Goal: Transaction & Acquisition: Purchase product/service

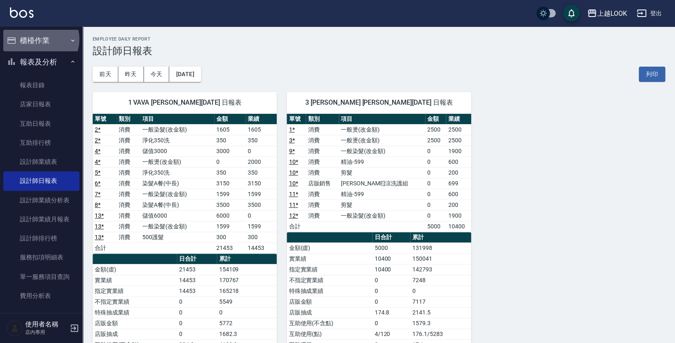
click at [40, 39] on button "櫃檯作業" at bounding box center [41, 41] width 76 height 22
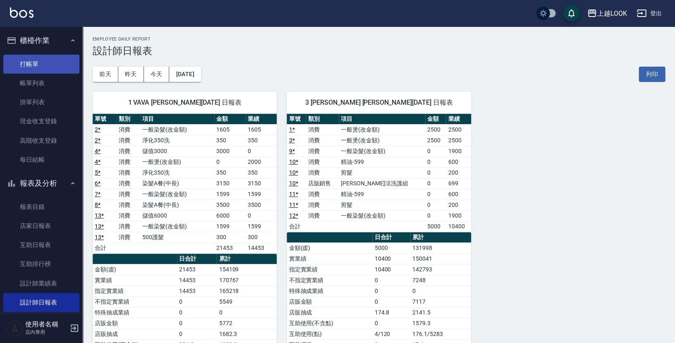
click at [47, 63] on link "打帳單" at bounding box center [41, 64] width 76 height 19
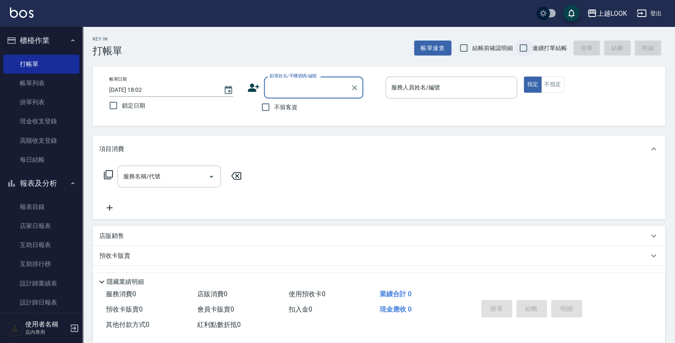
click at [526, 48] on input "連續打單結帳" at bounding box center [523, 47] width 17 height 17
checkbox input "true"
click at [266, 105] on input "不留客資" at bounding box center [265, 106] width 17 height 17
checkbox input "true"
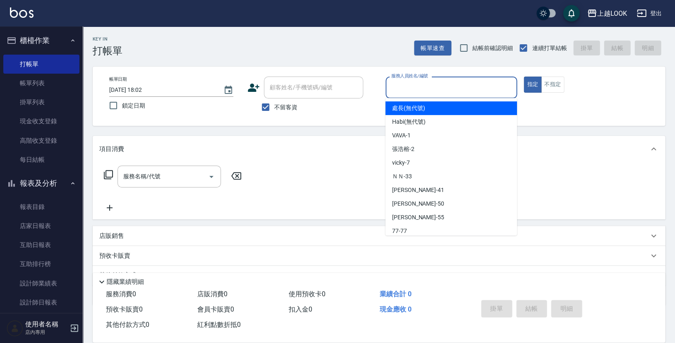
click at [420, 84] on input "服務人員姓名/編號" at bounding box center [451, 87] width 124 height 14
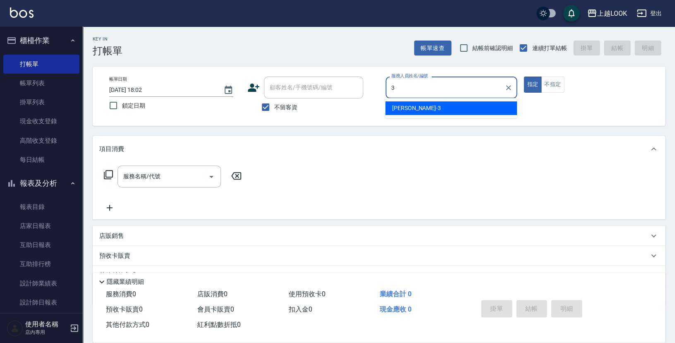
type input "[PERSON_NAME]-3"
type button "true"
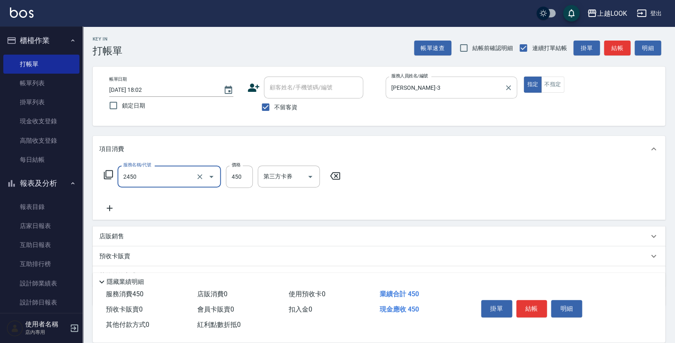
type input "C剪髮套餐(2450)"
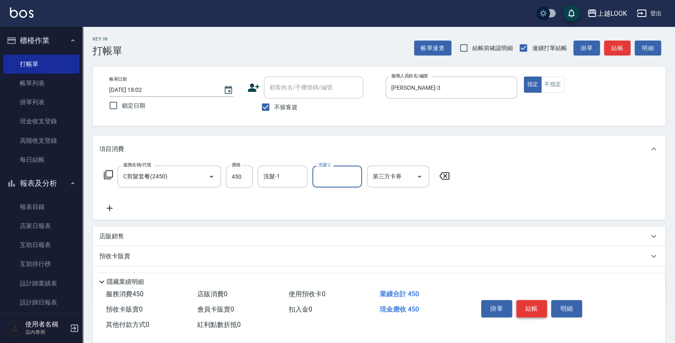
click at [542, 308] on button "結帳" at bounding box center [531, 308] width 31 height 17
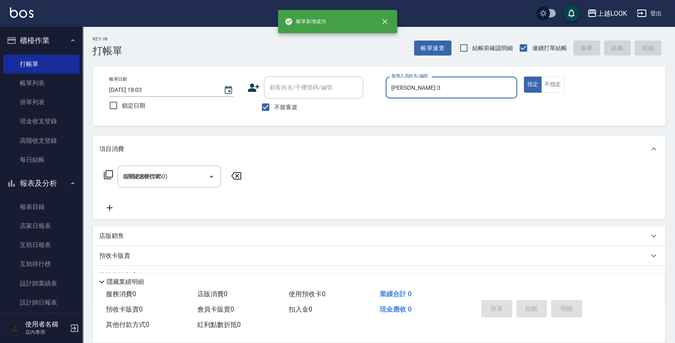
type input "[DATE] 18:03"
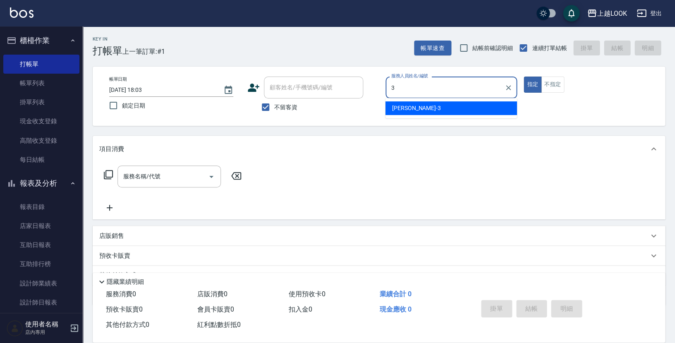
type input "[PERSON_NAME]-3"
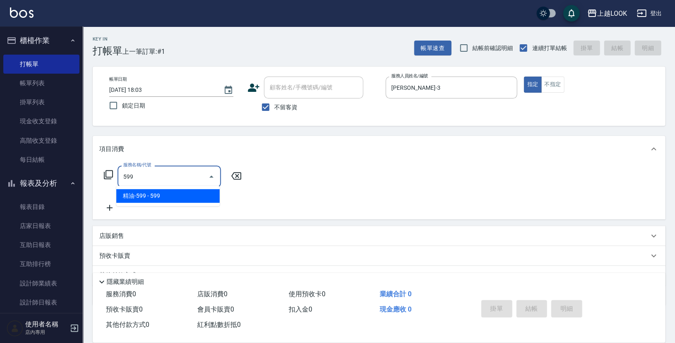
type input "精油-599(0599)"
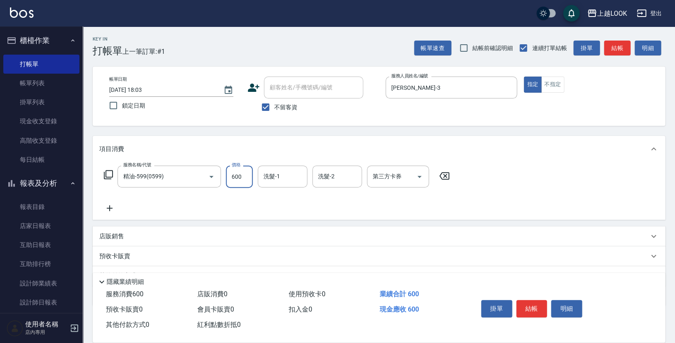
type input "600"
click at [107, 174] on icon at bounding box center [108, 174] width 9 height 9
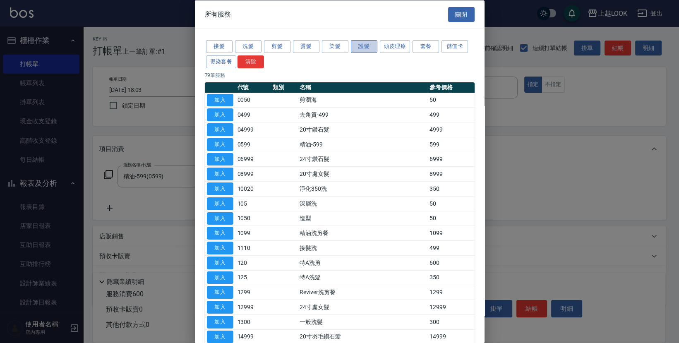
click at [360, 50] on button "護髮" at bounding box center [364, 46] width 26 height 13
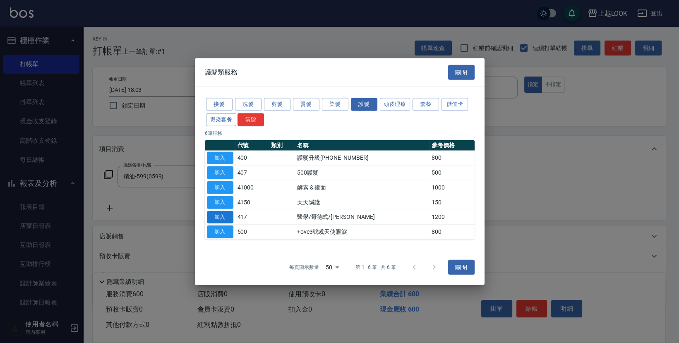
click at [225, 216] on button "加入" at bounding box center [220, 217] width 26 height 13
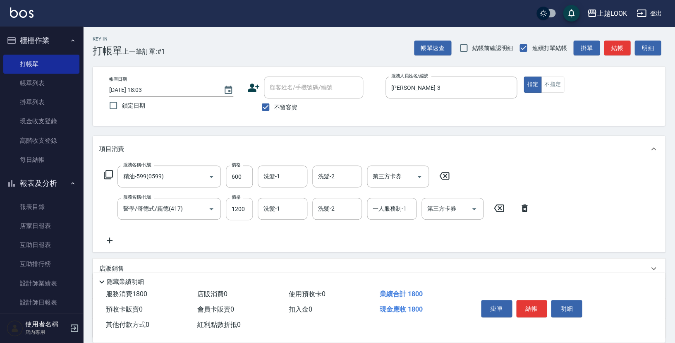
click at [248, 208] on input "1200" at bounding box center [239, 209] width 27 height 22
click at [244, 179] on input "600" at bounding box center [239, 176] width 27 height 22
type input "1900"
click at [242, 174] on input "600" at bounding box center [239, 176] width 27 height 22
type input "300"
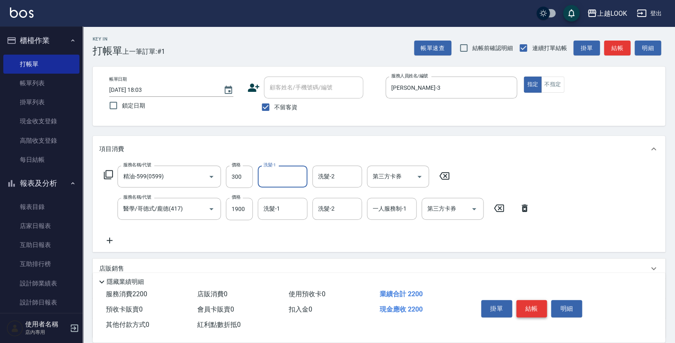
click at [539, 305] on button "結帳" at bounding box center [531, 308] width 31 height 17
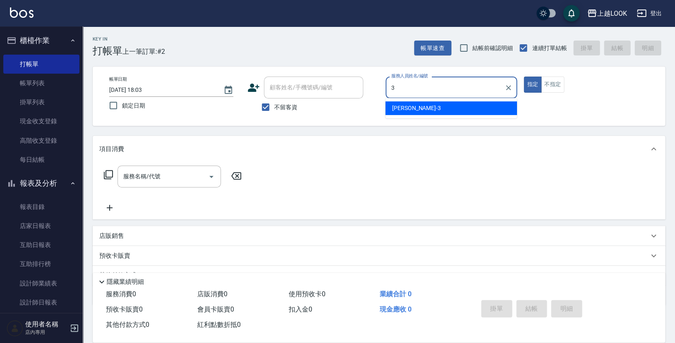
type input "[PERSON_NAME]-3"
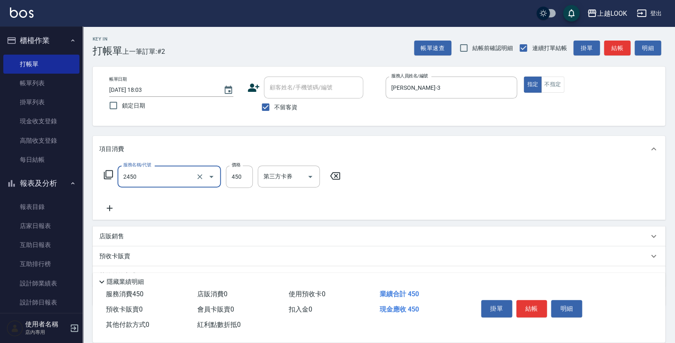
type input "C剪髮套餐(2450)"
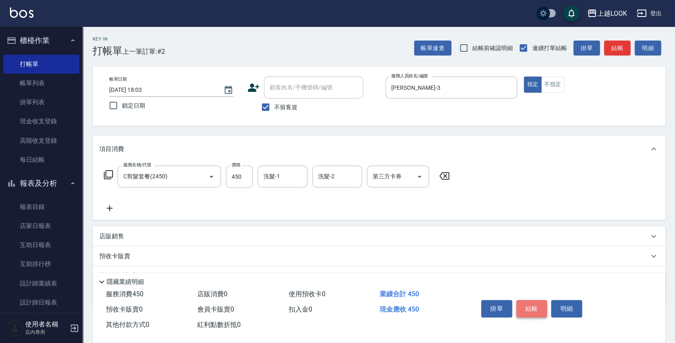
click at [533, 308] on button "結帳" at bounding box center [531, 308] width 31 height 17
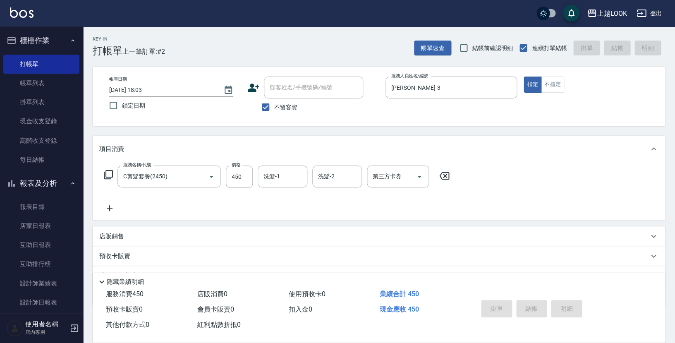
type input "[DATE] 18:04"
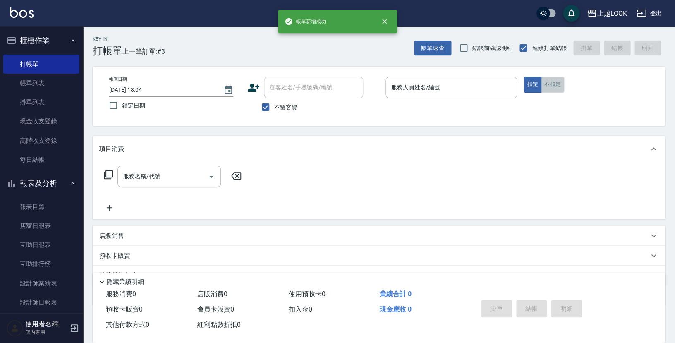
click at [551, 80] on button "不指定" at bounding box center [552, 85] width 23 height 16
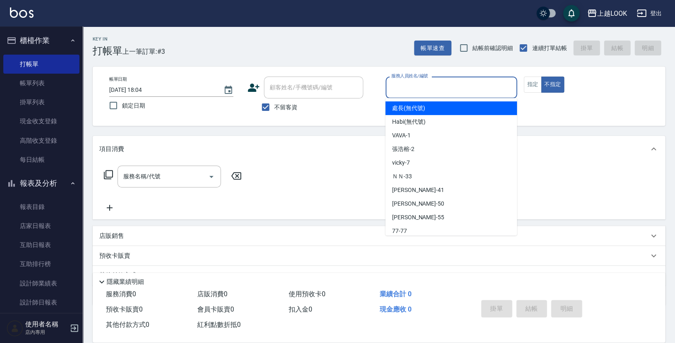
drag, startPoint x: 477, startPoint y: 90, endPoint x: 482, endPoint y: 93, distance: 5.5
click at [477, 90] on input "服務人員姓名/編號" at bounding box center [451, 87] width 124 height 14
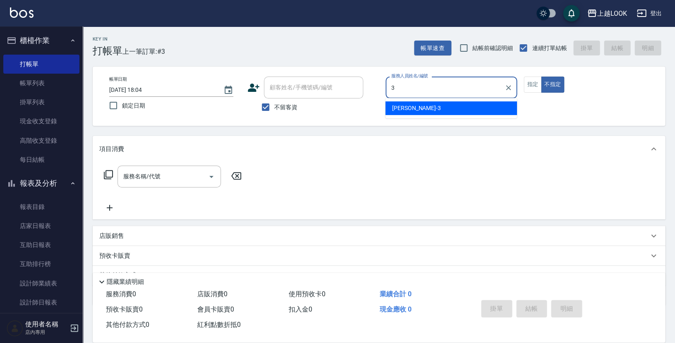
type input "[PERSON_NAME]-3"
type button "false"
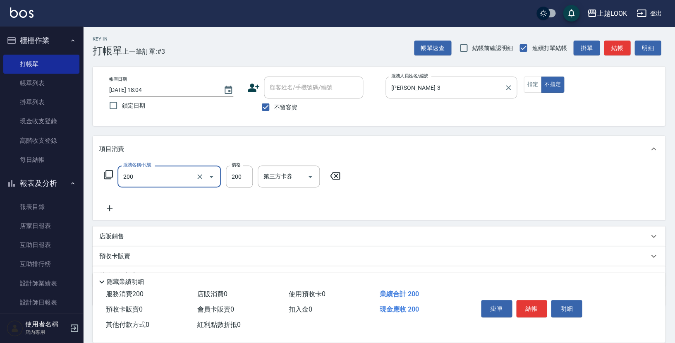
type input "剪髮(200)"
type input "250"
click at [531, 303] on button "結帳" at bounding box center [531, 308] width 31 height 17
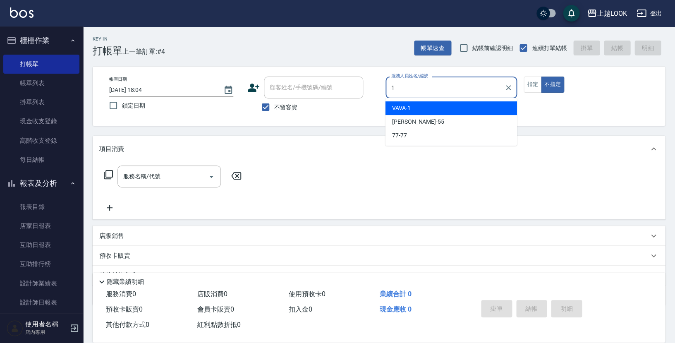
type input "VAVA-1"
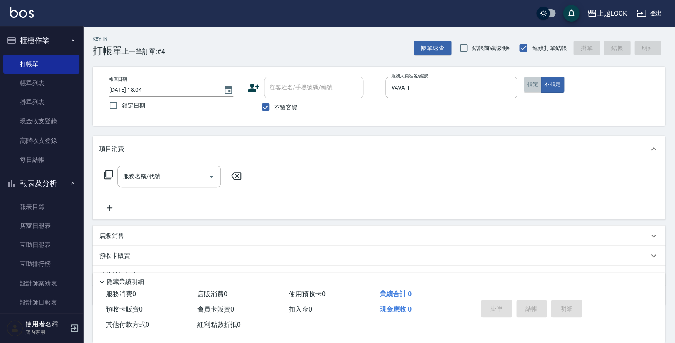
click at [530, 83] on button "指定" at bounding box center [533, 85] width 18 height 16
click at [144, 177] on input "服務名稱/代號" at bounding box center [163, 176] width 84 height 14
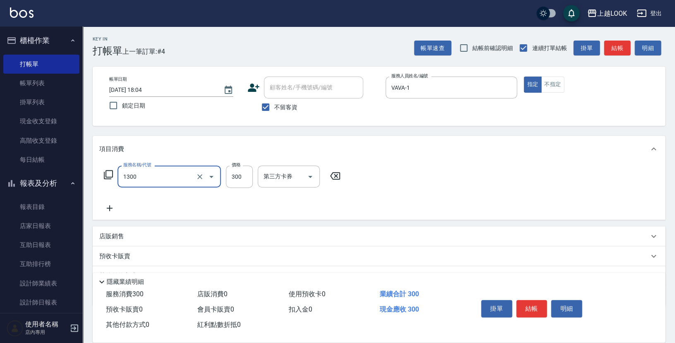
type input "一般洗髮(1300)"
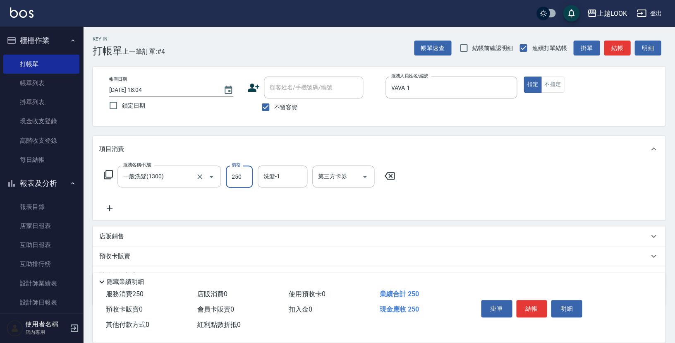
type input "250"
click at [366, 174] on icon "Open" at bounding box center [365, 177] width 10 height 10
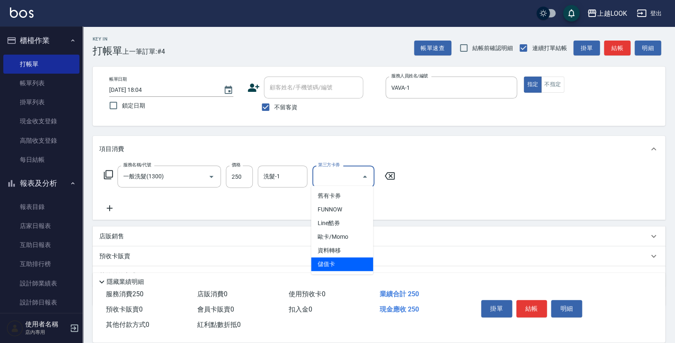
click at [356, 263] on span "儲值卡" at bounding box center [342, 264] width 62 height 14
type input "儲值卡"
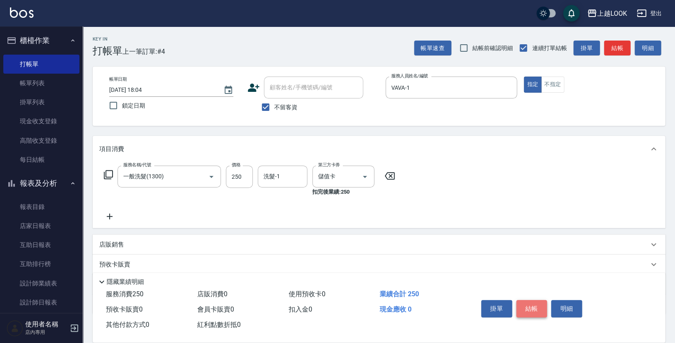
click at [539, 307] on button "結帳" at bounding box center [531, 308] width 31 height 17
